Goal: Task Accomplishment & Management: Use online tool/utility

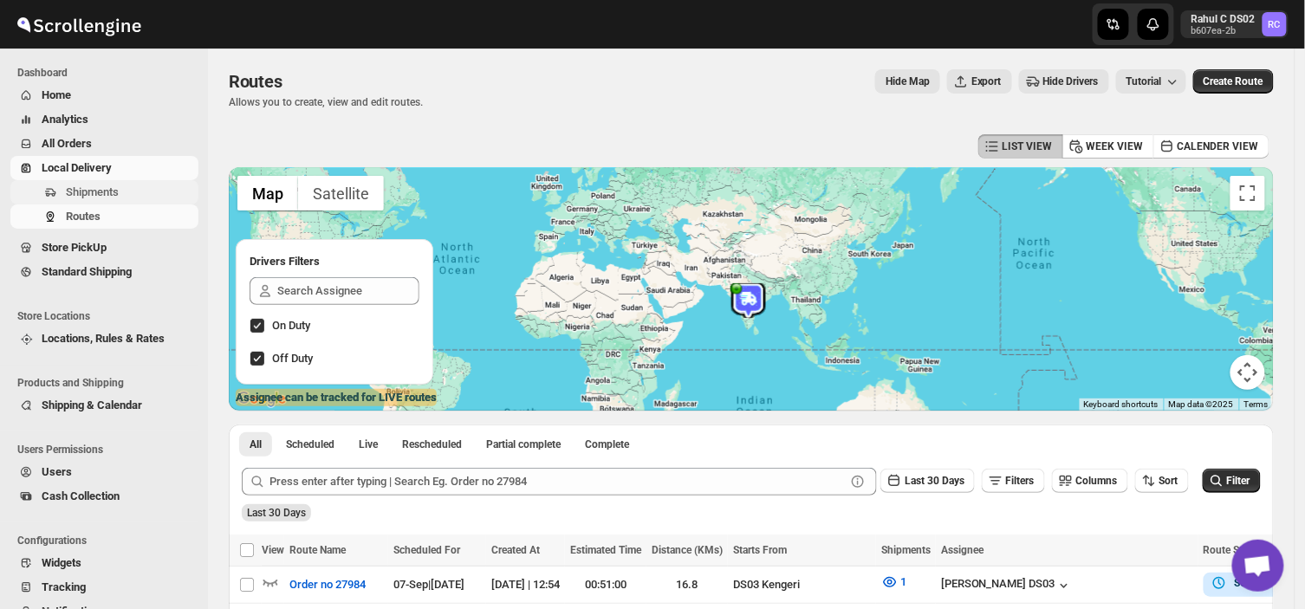
click at [123, 193] on span "Shipments" at bounding box center [130, 192] width 129 height 17
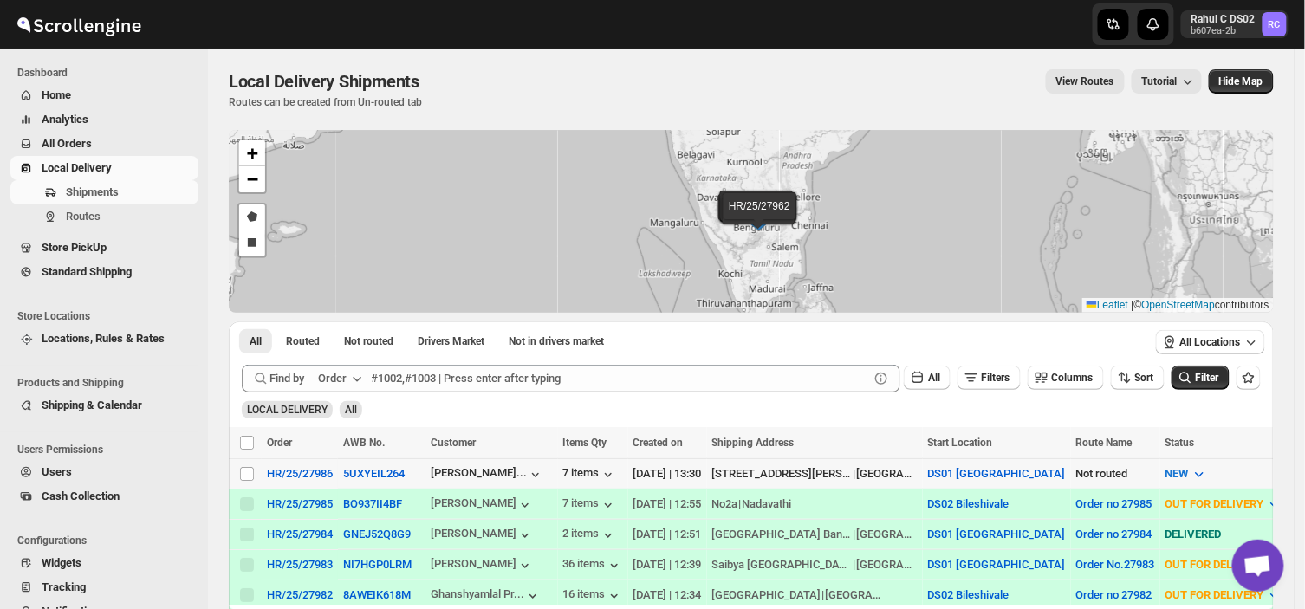
click at [244, 463] on td "Select shipment" at bounding box center [245, 474] width 33 height 30
click at [244, 477] on input "Select shipment" at bounding box center [247, 474] width 14 height 14
checkbox input "true"
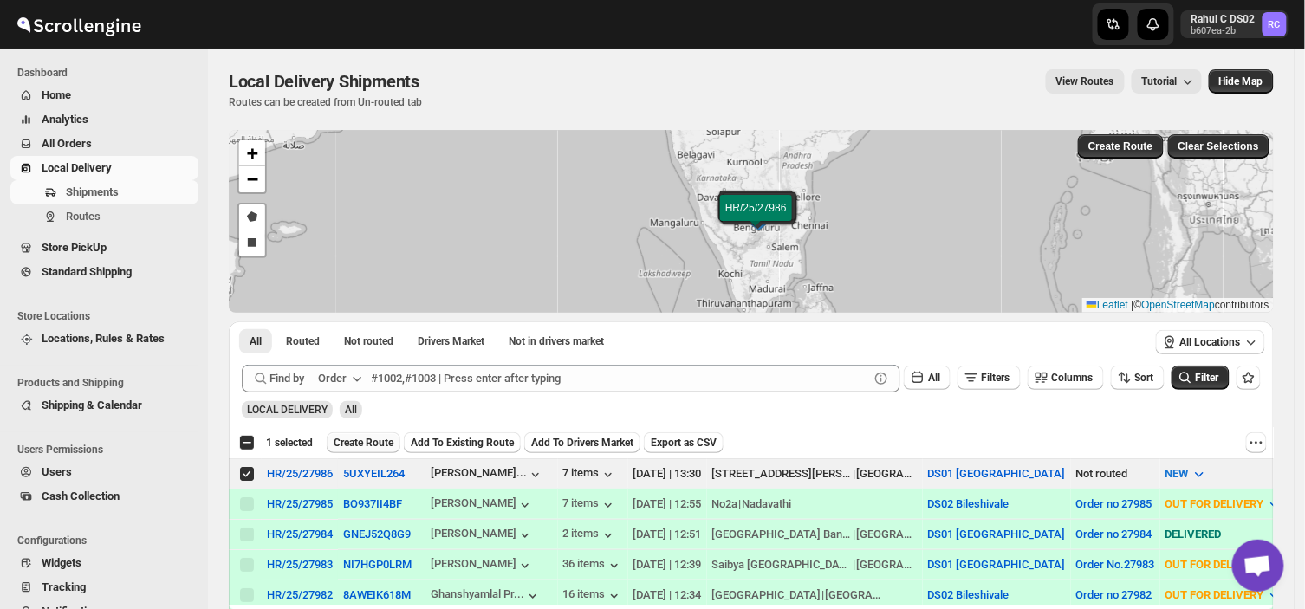
click at [361, 445] on span "Create Route" at bounding box center [364, 443] width 60 height 14
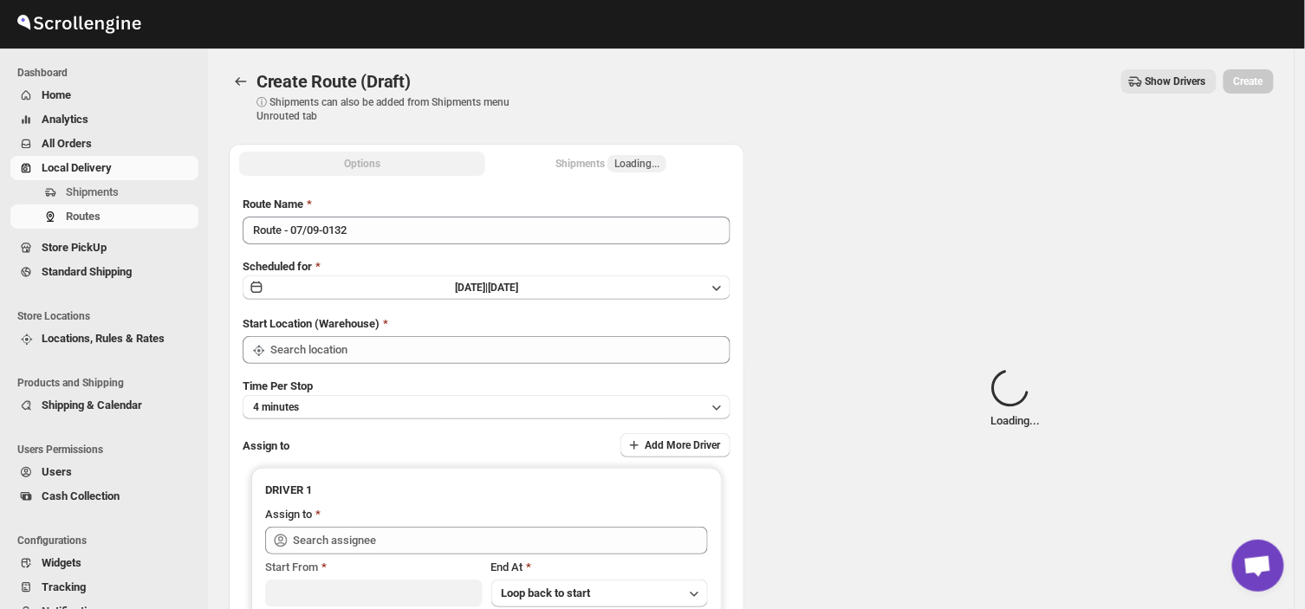
type input "DS01 [GEOGRAPHIC_DATA]"
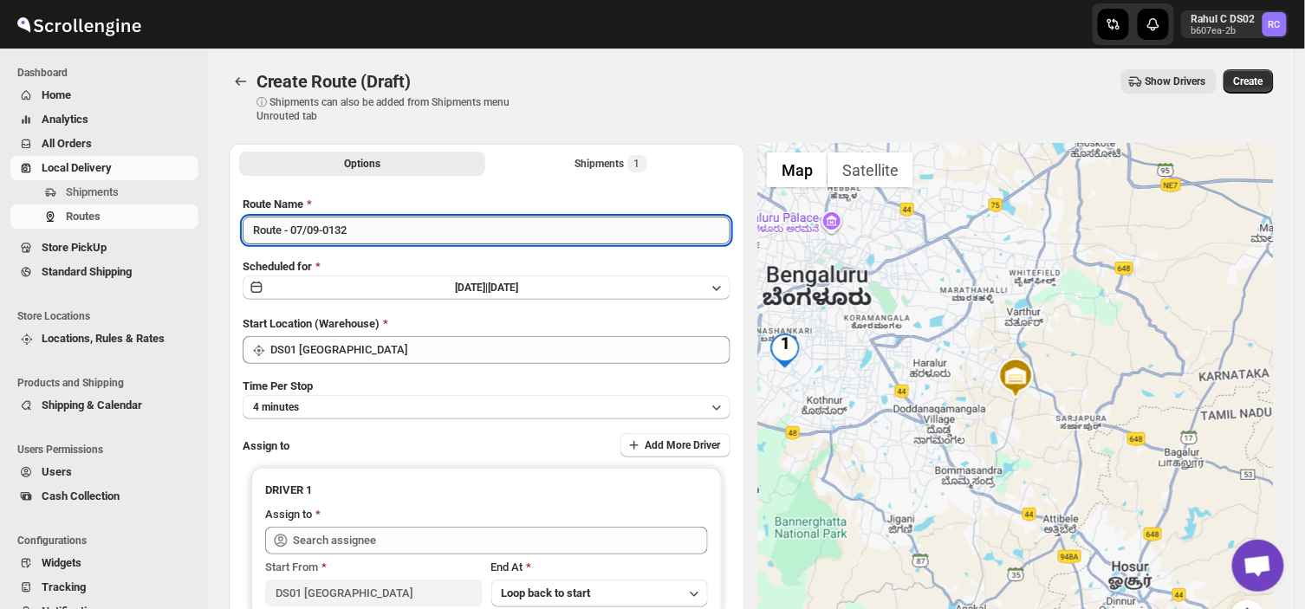
click at [361, 231] on input "Route - 07/09-0132" at bounding box center [487, 231] width 488 height 28
type input "R"
type input "Order no 27986"
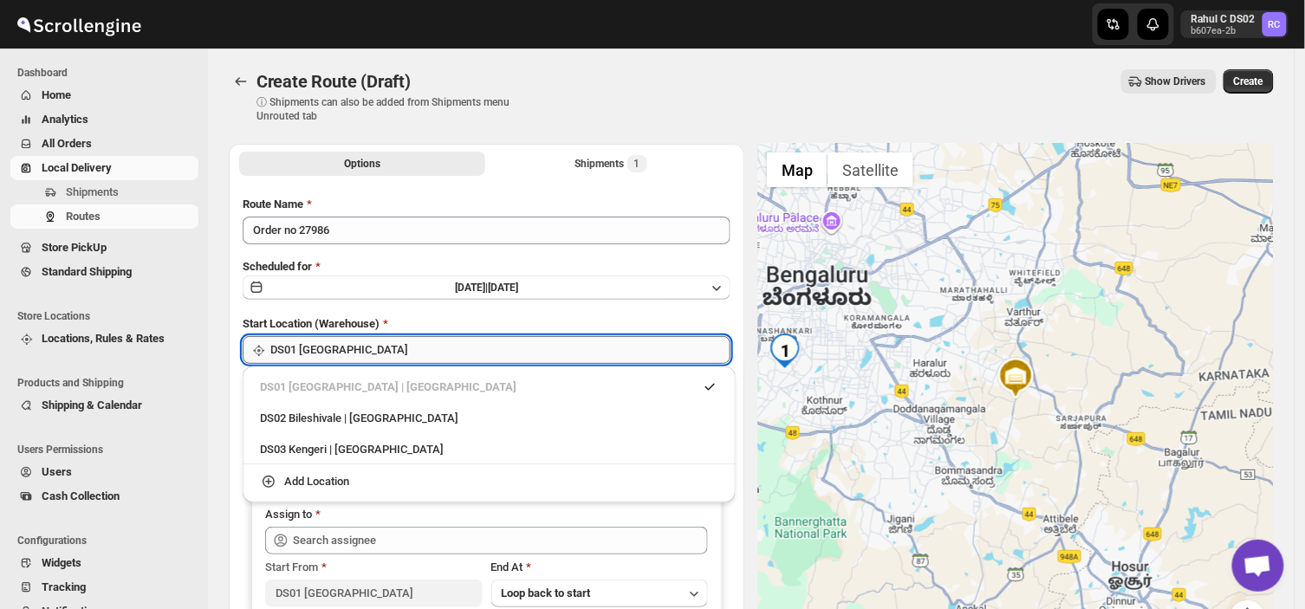
click at [370, 357] on input "DS01 [GEOGRAPHIC_DATA]" at bounding box center [500, 350] width 460 height 28
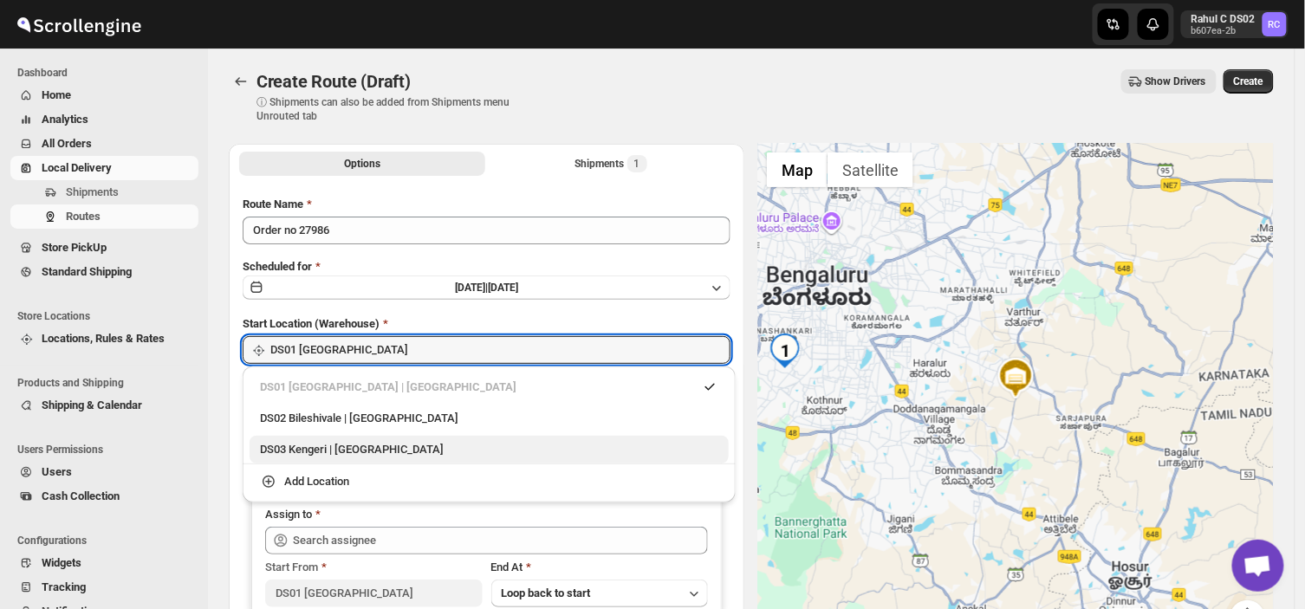
click at [287, 453] on div "DS03 Kengeri | [GEOGRAPHIC_DATA]" at bounding box center [489, 449] width 459 height 17
type input "DS03 Kengeri"
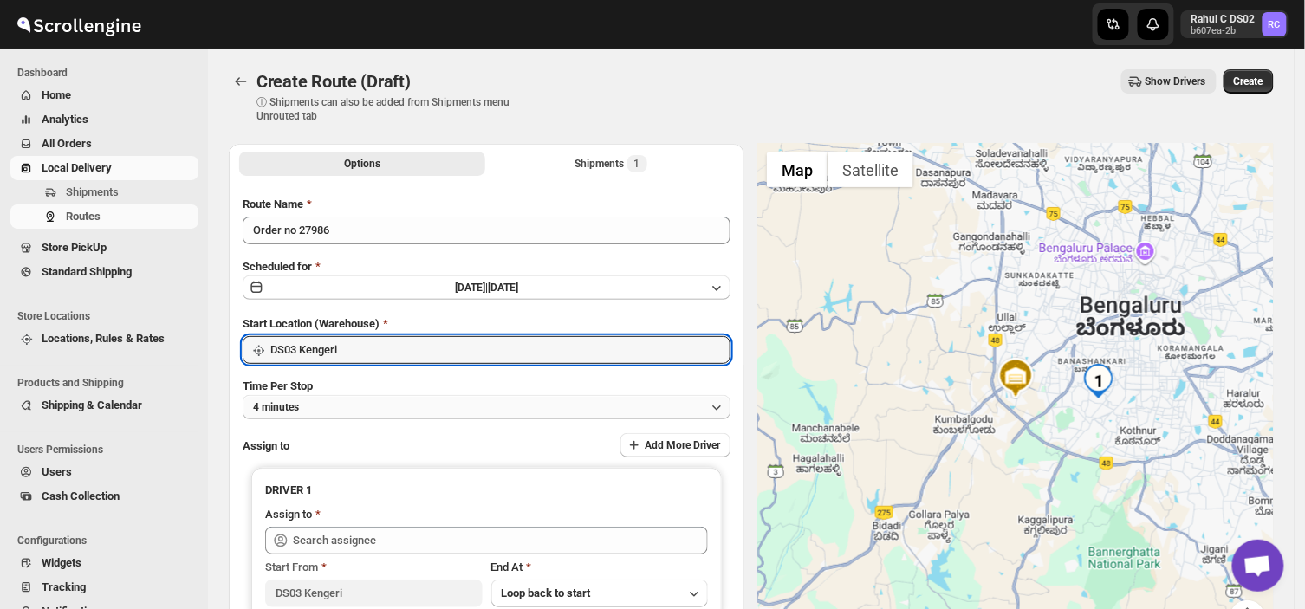
click at [318, 403] on button "4 minutes" at bounding box center [487, 407] width 488 height 24
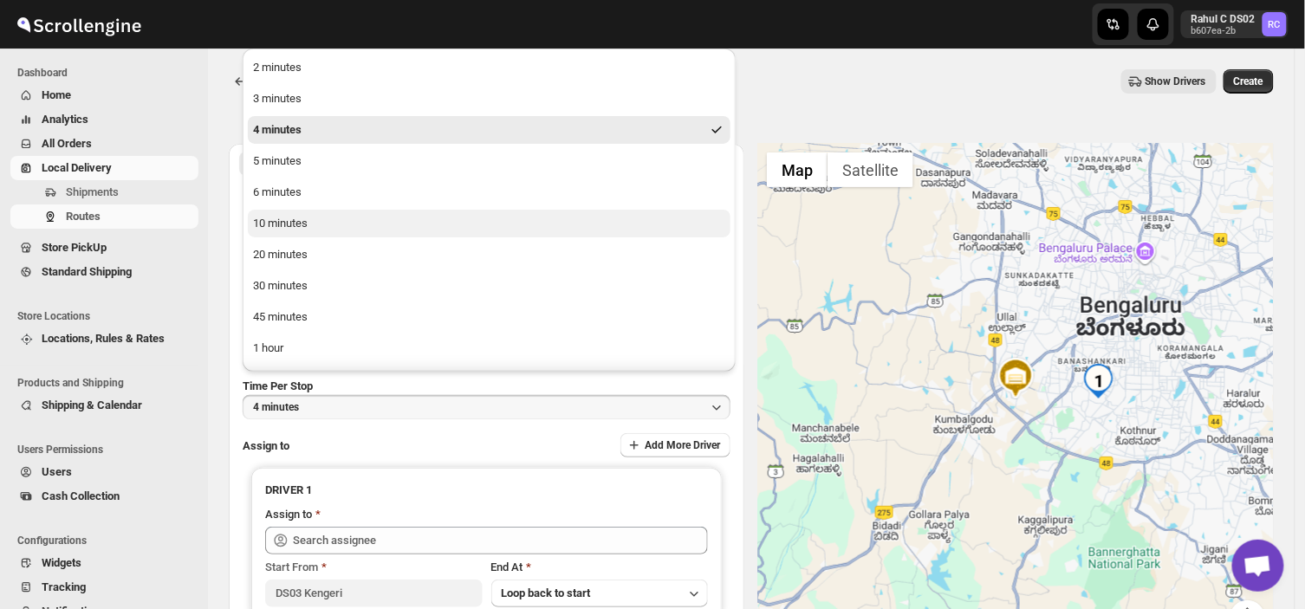
click at [270, 215] on div "10 minutes" at bounding box center [280, 223] width 55 height 17
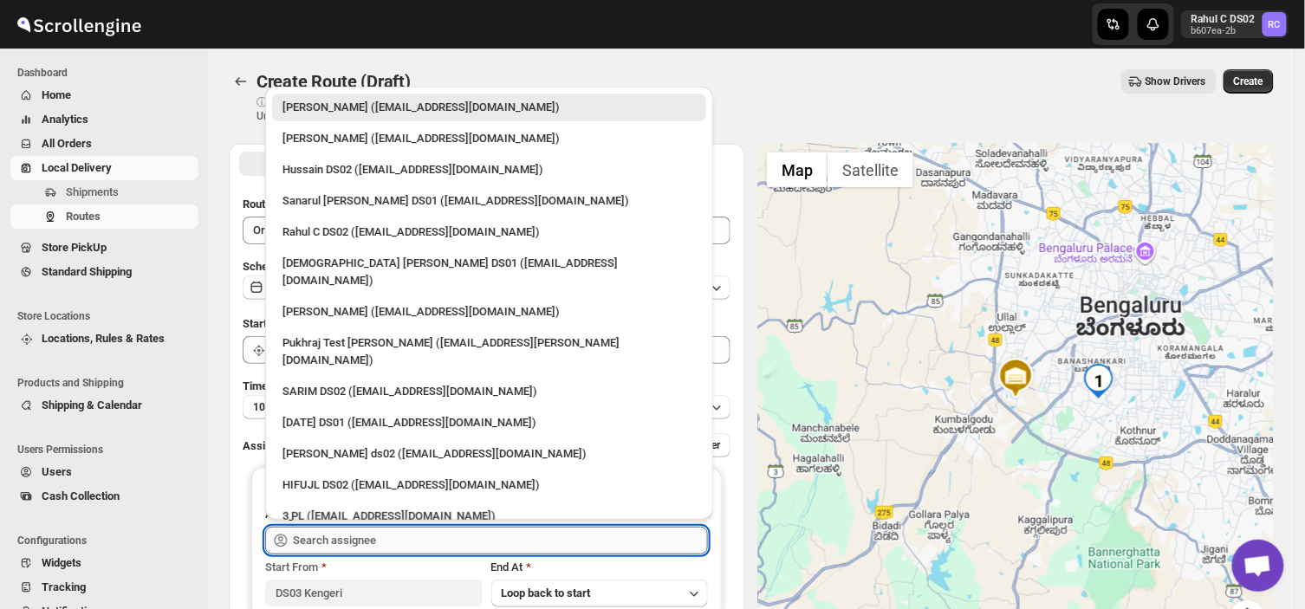
click at [395, 536] on input "text" at bounding box center [500, 541] width 415 height 28
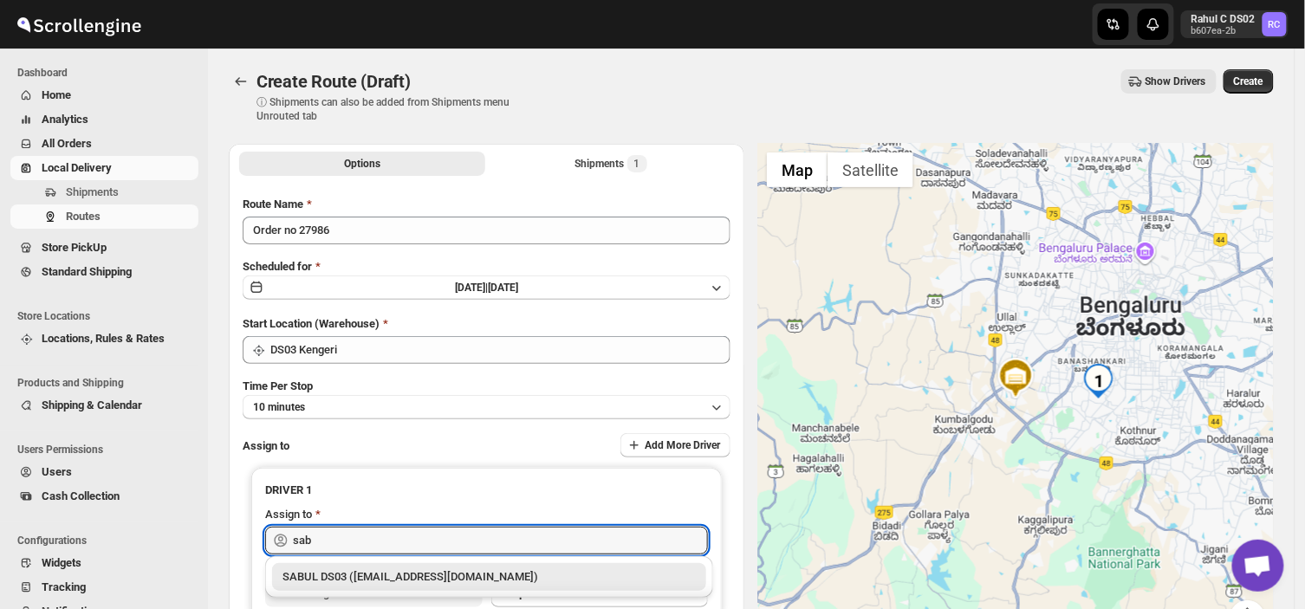
click at [338, 576] on div "SABUL DS03 ([EMAIL_ADDRESS][DOMAIN_NAME])" at bounding box center [489, 577] width 413 height 17
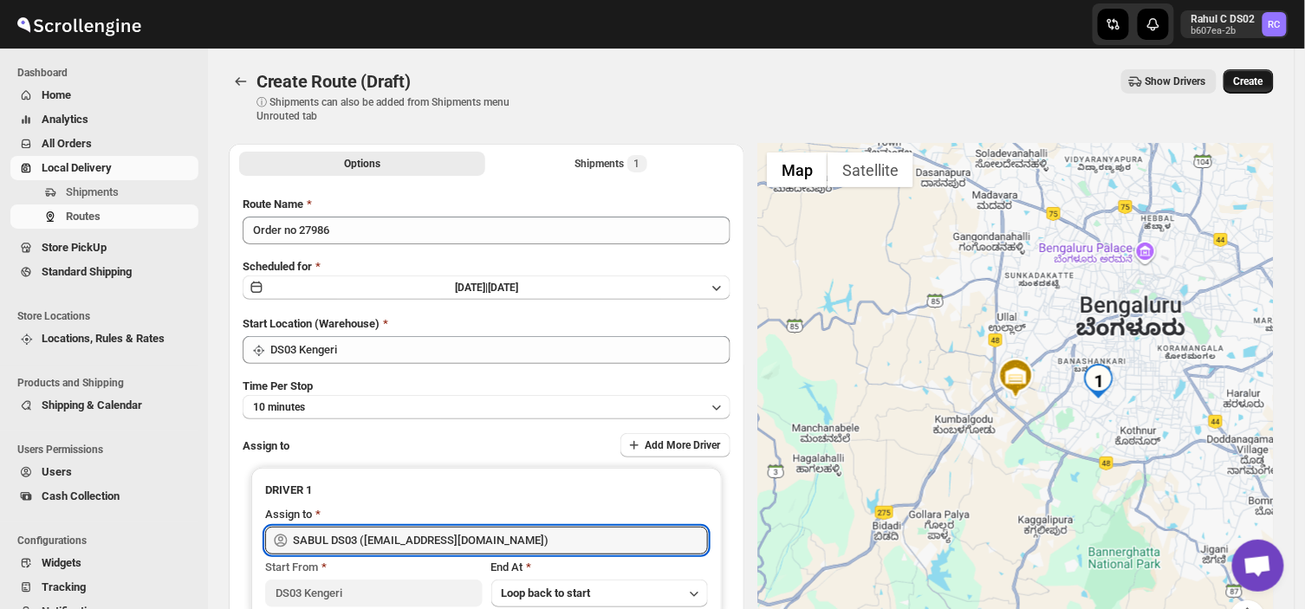
type input "SABUL DS03 ([EMAIL_ADDRESS][DOMAIN_NAME])"
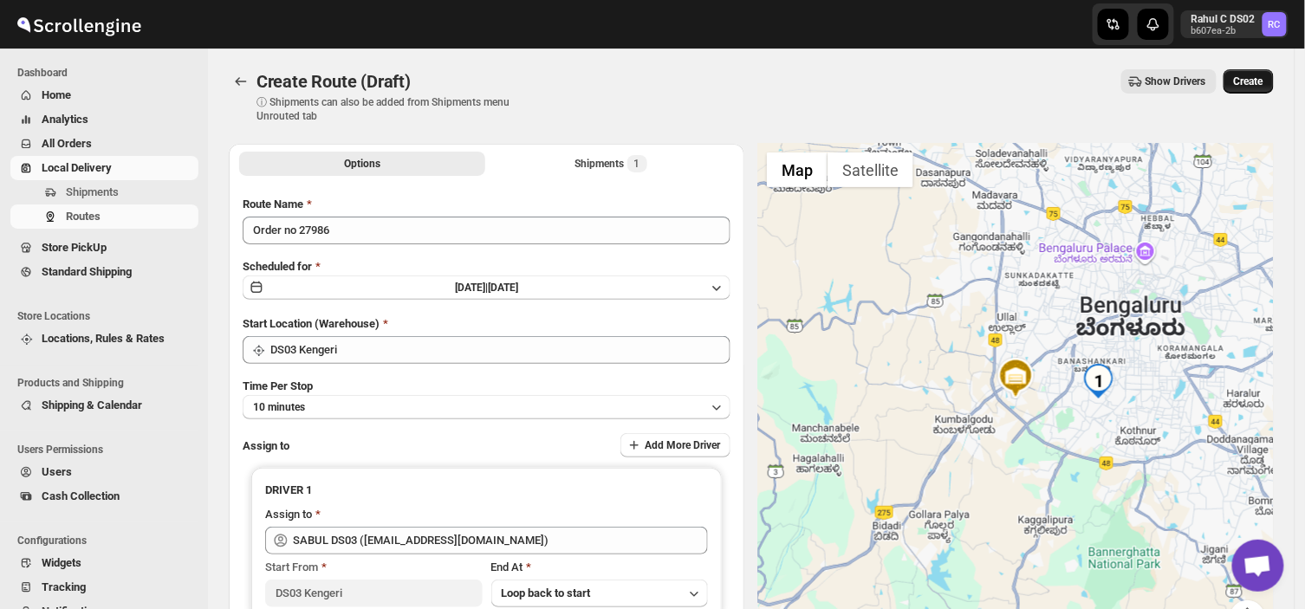
click at [1257, 75] on span "Create" at bounding box center [1248, 82] width 29 height 14
